Goal: Contribute content

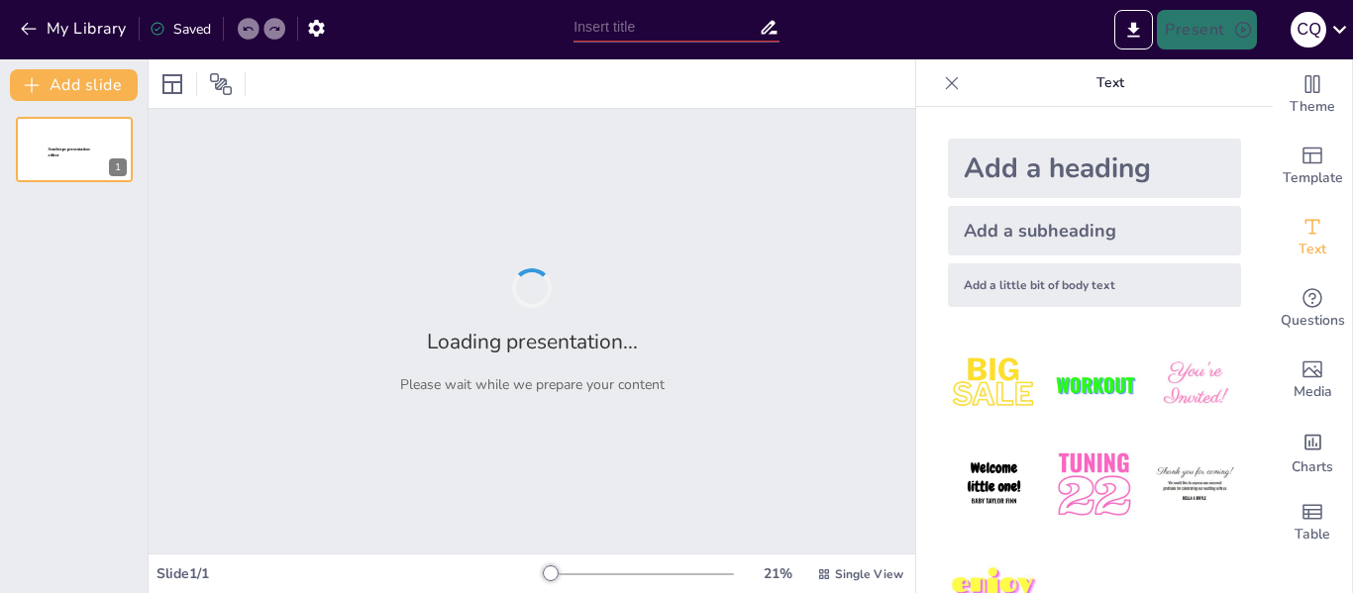
type input "Características de la Base Adimax®: Composición y Propiedades"
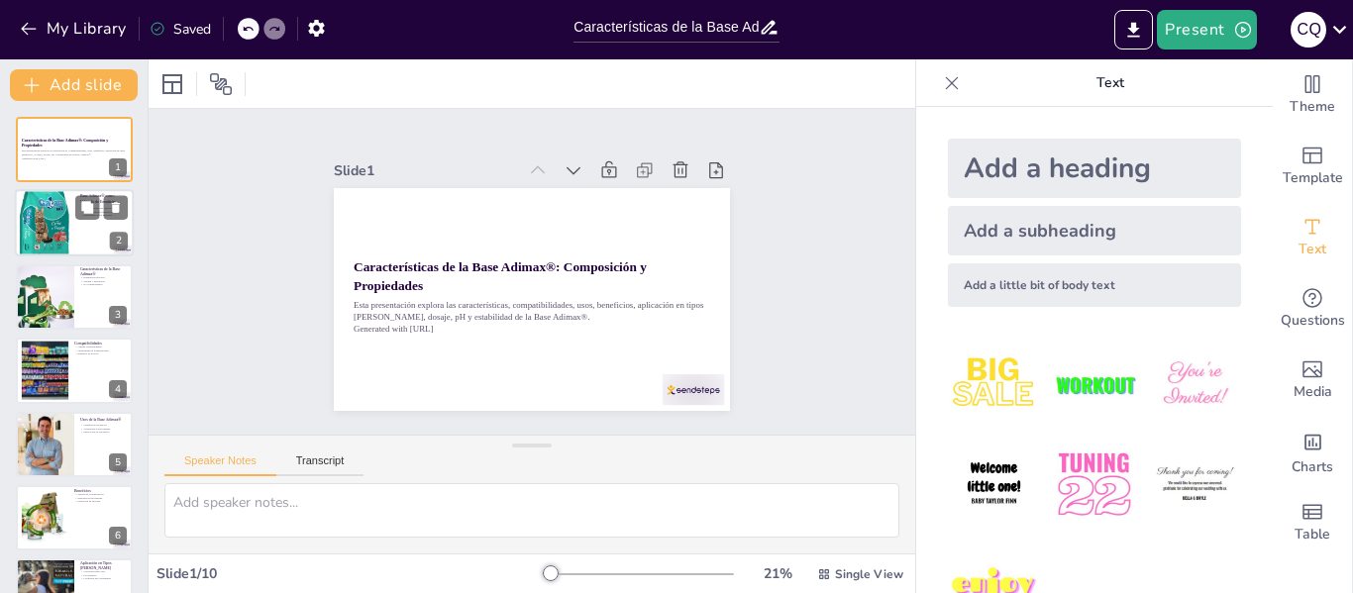
click at [68, 216] on div at bounding box center [44, 222] width 59 height 95
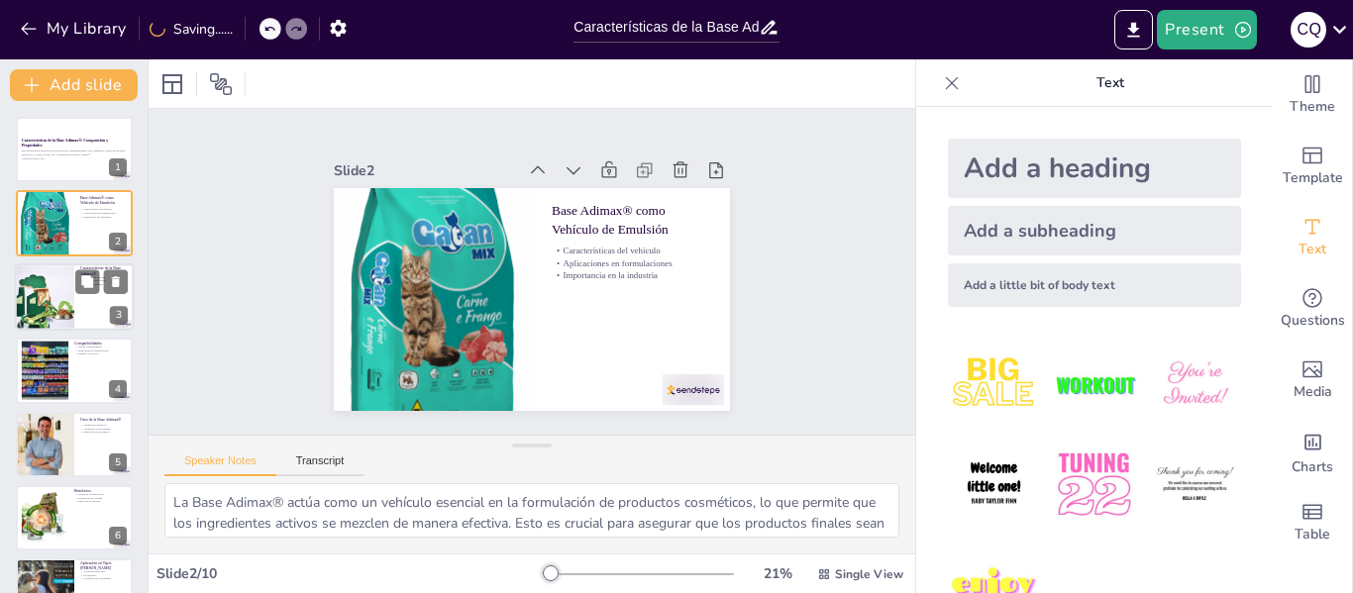
click at [41, 307] on div at bounding box center [44, 298] width 59 height 80
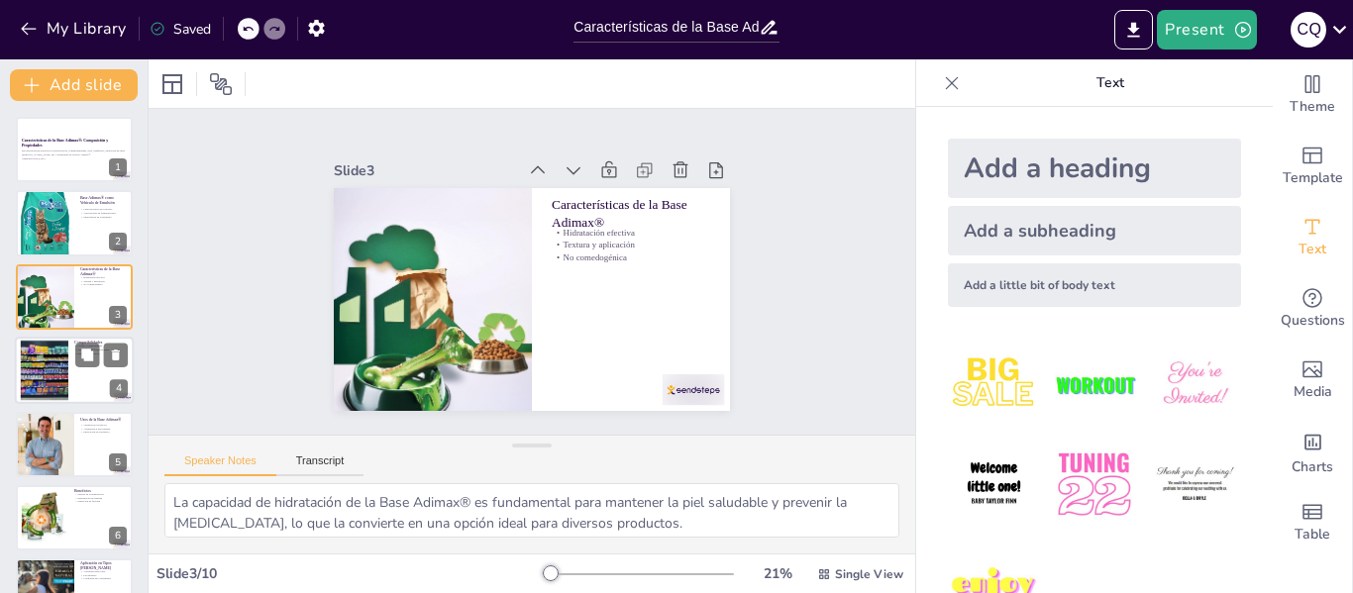
click at [44, 355] on div at bounding box center [44, 371] width 90 height 60
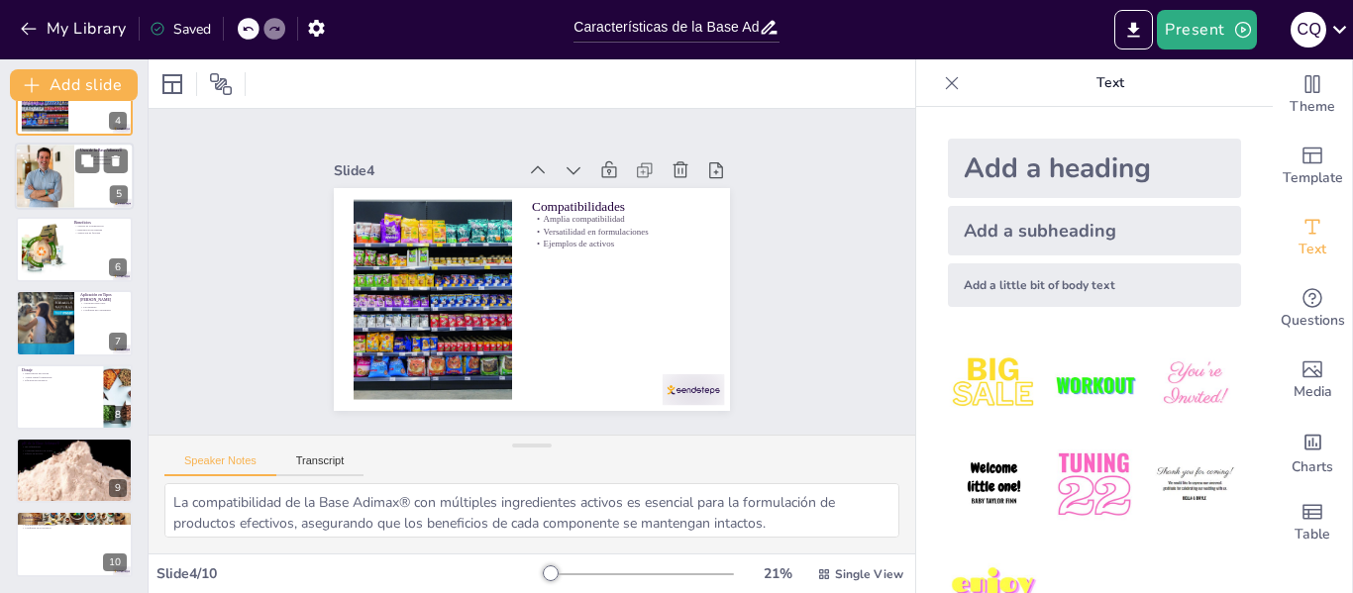
drag, startPoint x: 88, startPoint y: 160, endPoint x: 70, endPoint y: 208, distance: 50.8
click at [88, 160] on icon at bounding box center [87, 161] width 12 height 12
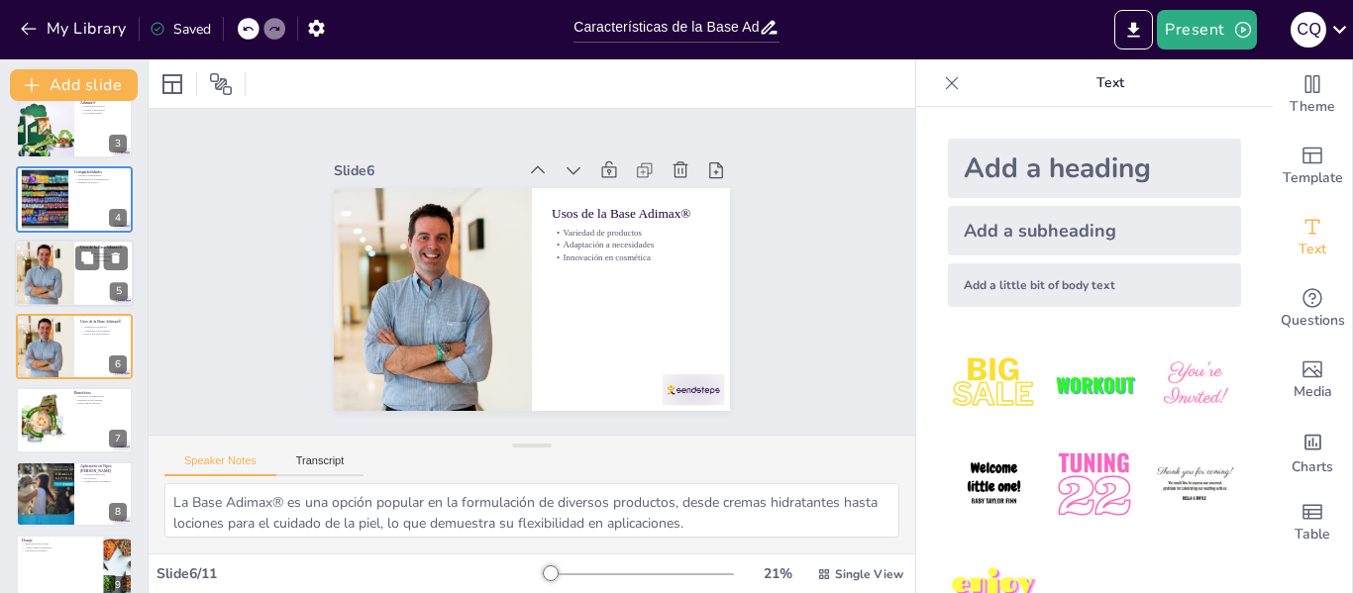
click at [62, 245] on div at bounding box center [44, 273] width 101 height 67
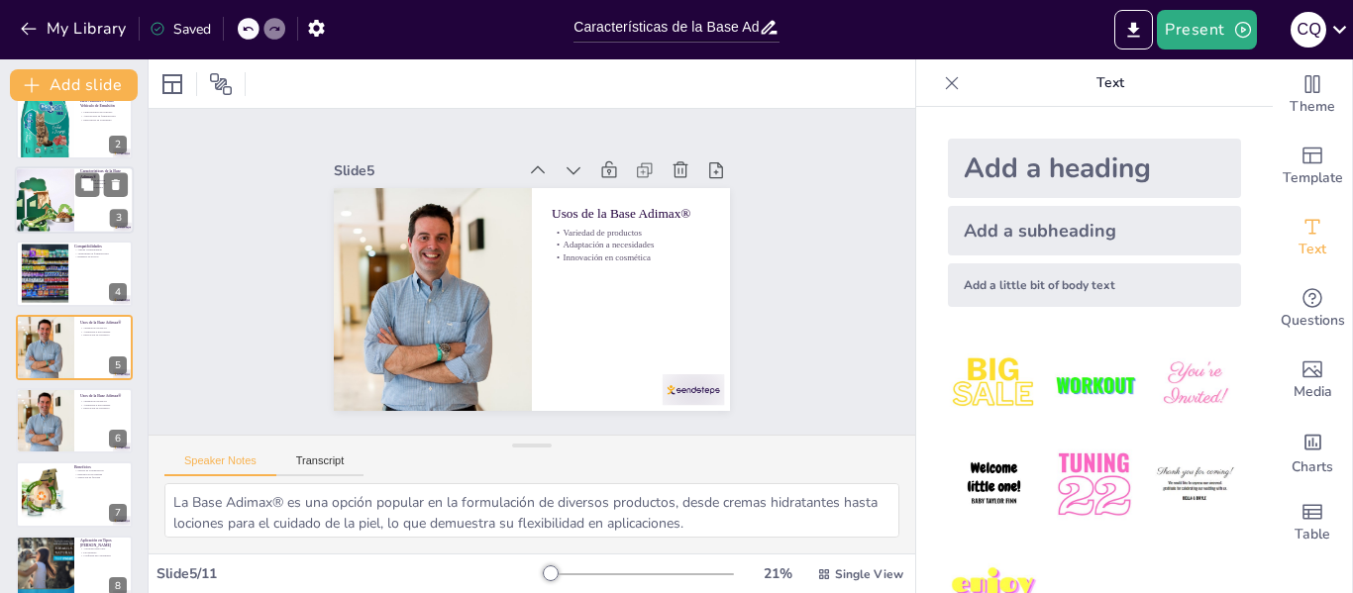
click at [66, 301] on div at bounding box center [45, 273] width 89 height 59
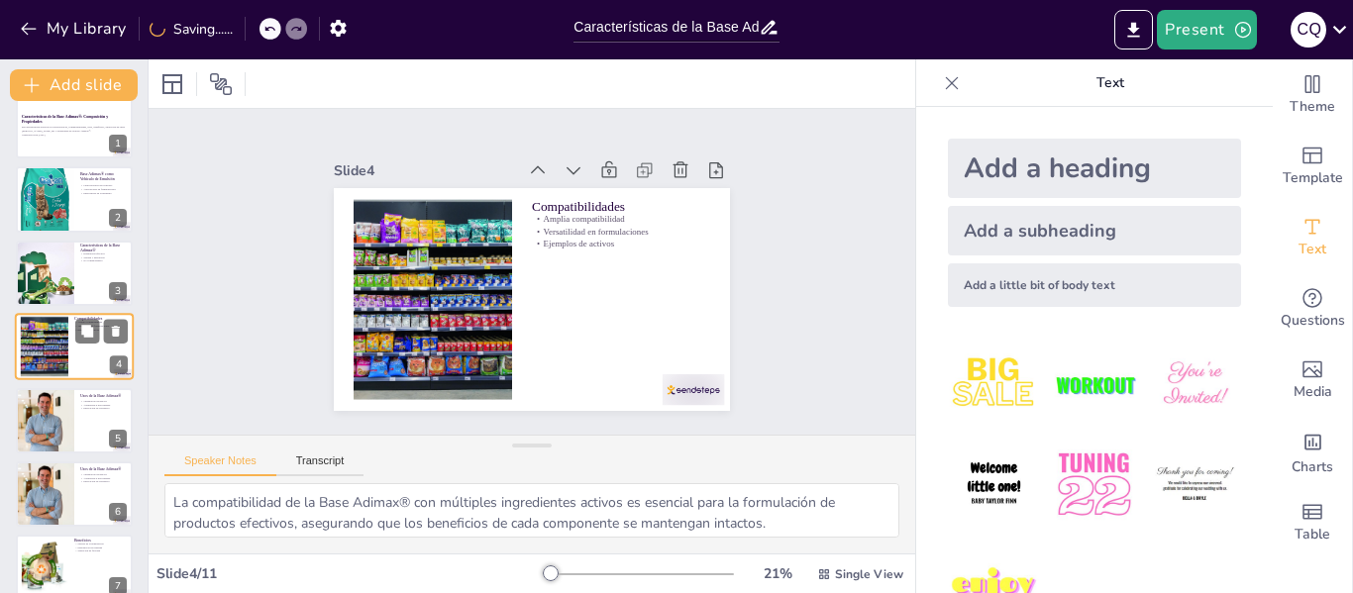
click at [58, 349] on div at bounding box center [44, 347] width 90 height 60
click at [36, 416] on div at bounding box center [45, 420] width 99 height 65
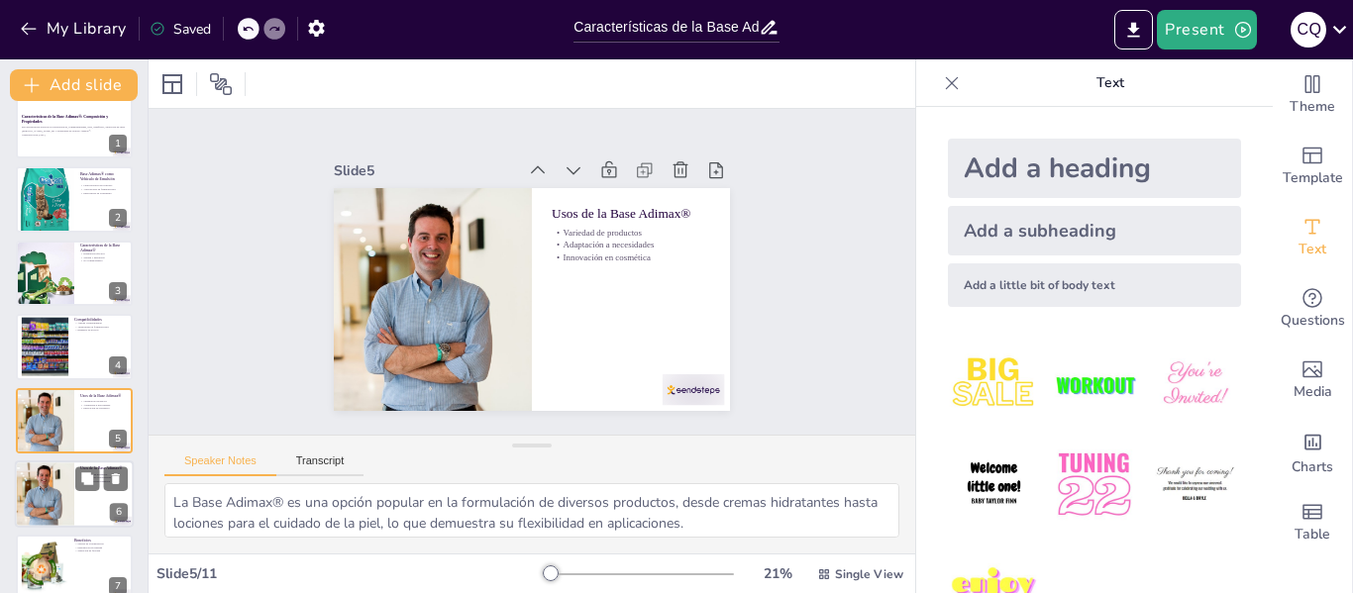
scroll to position [97, 0]
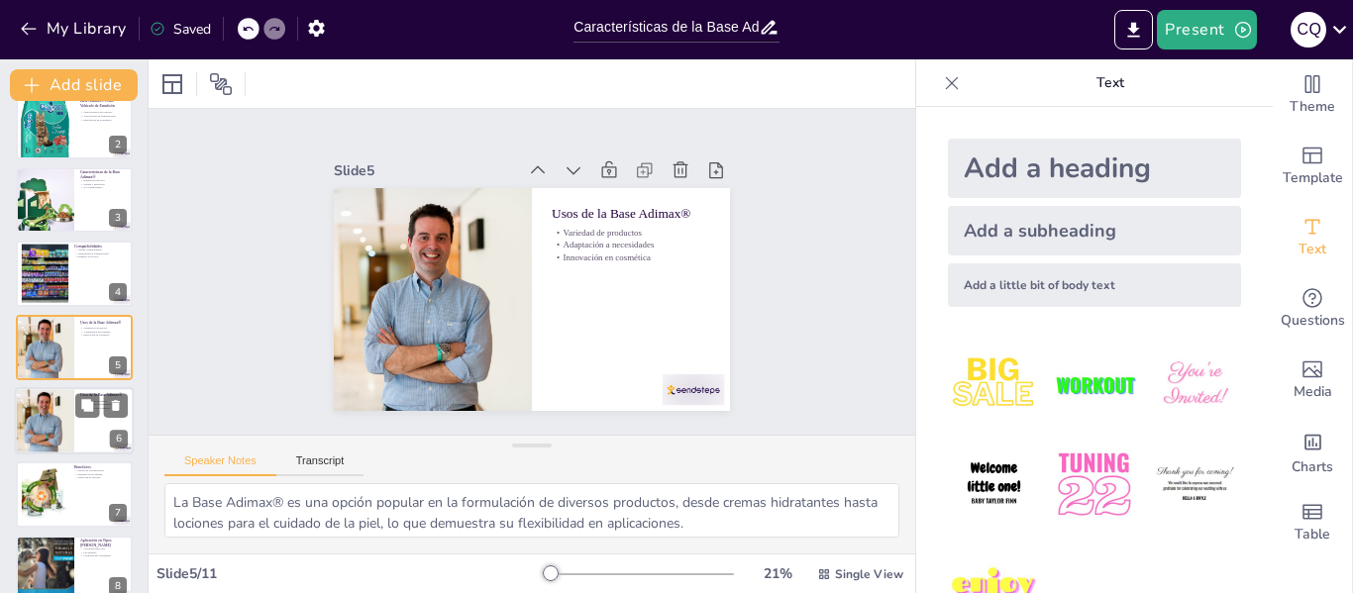
click at [40, 451] on div at bounding box center [44, 420] width 101 height 67
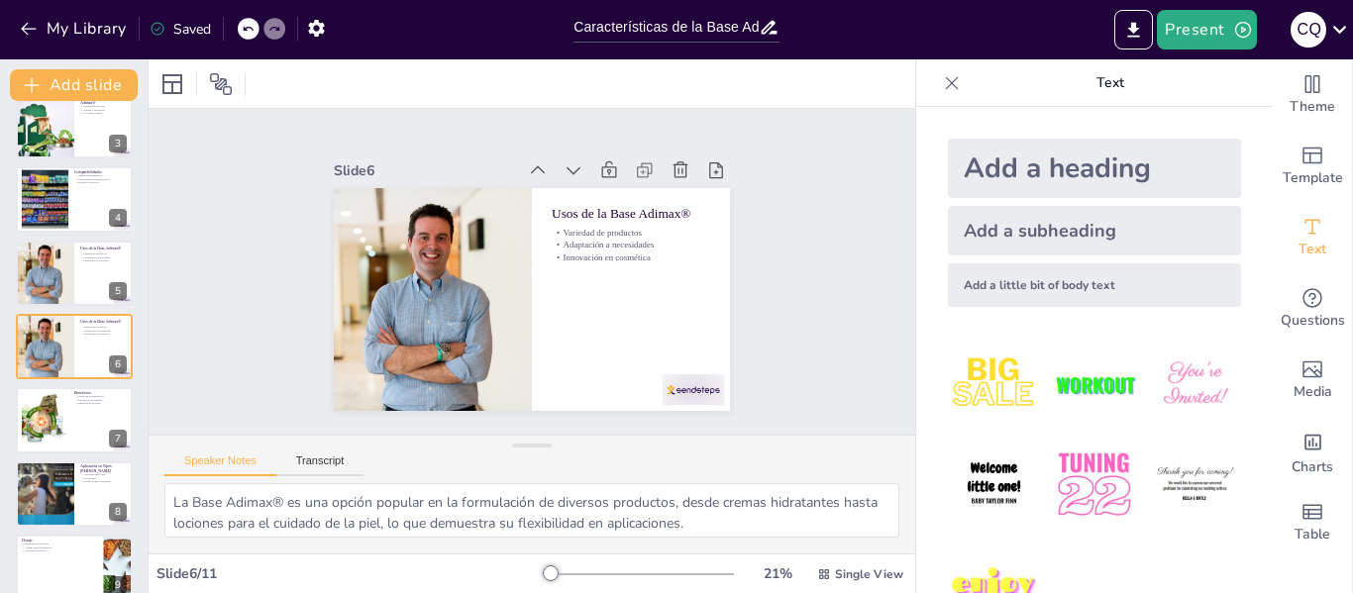
click at [41, 510] on div at bounding box center [44, 494] width 65 height 65
type textarea "La versatilidad de la Base Adimax® la hace adecuada para todo tipo [PERSON_NAME…"
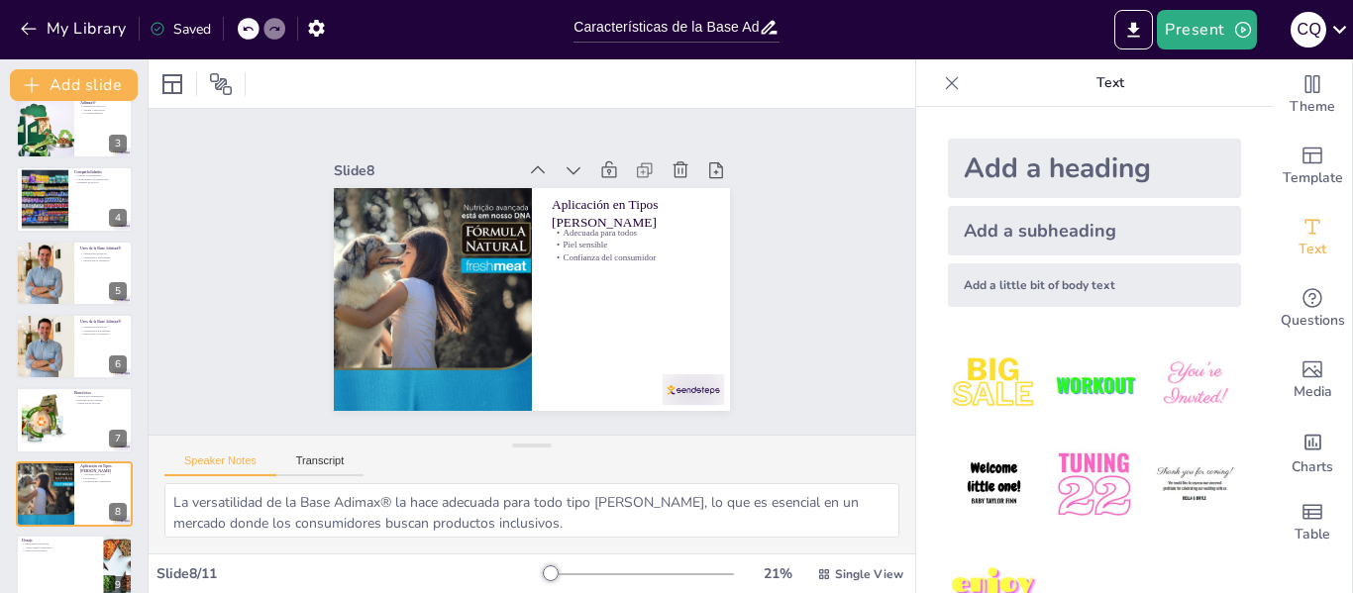
scroll to position [318, 0]
